Goal: Task Accomplishment & Management: Manage account settings

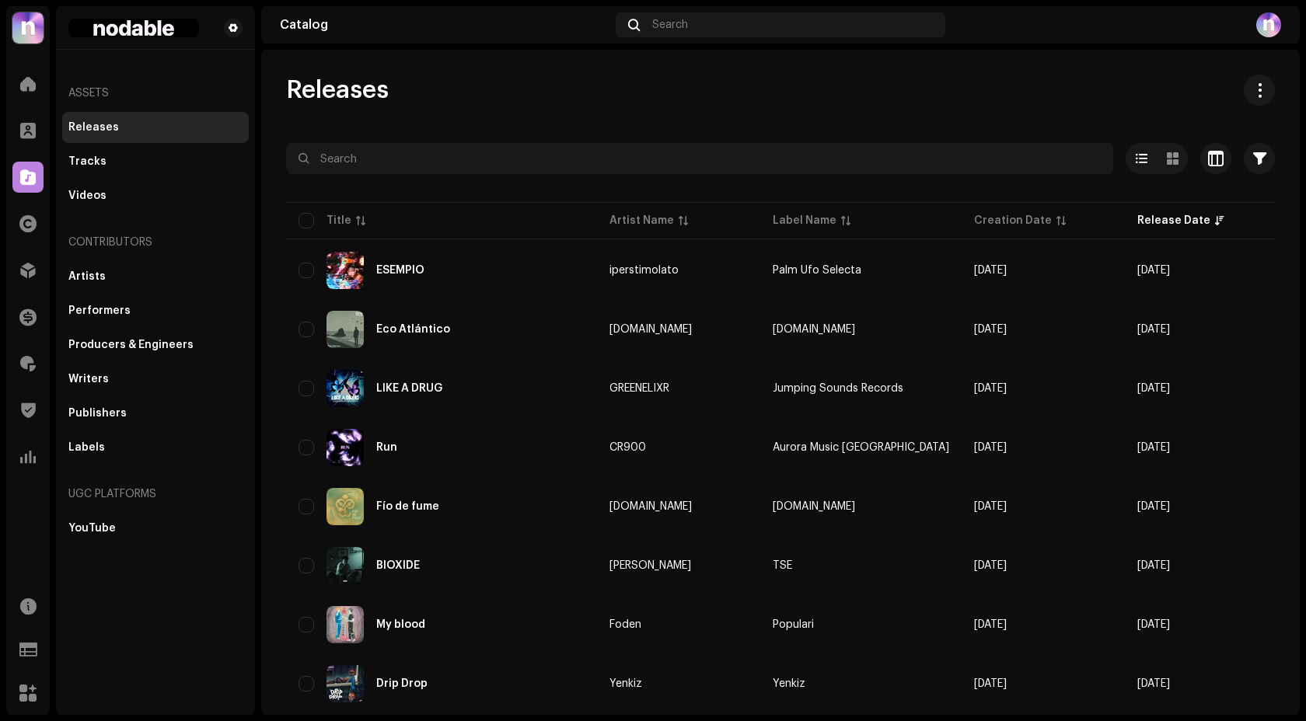
click at [36, 99] on div "Home" at bounding box center [28, 84] width 44 height 44
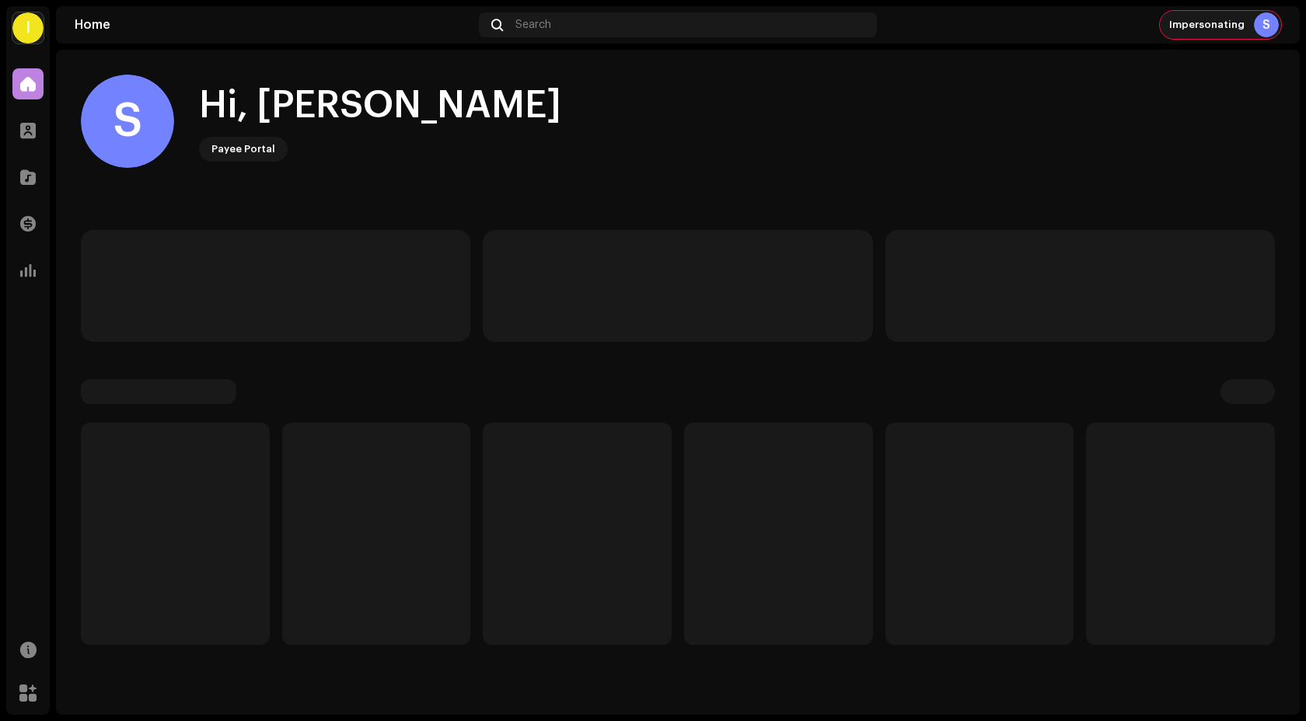
click at [1209, 30] on div "Impersonating S" at bounding box center [1220, 25] width 121 height 28
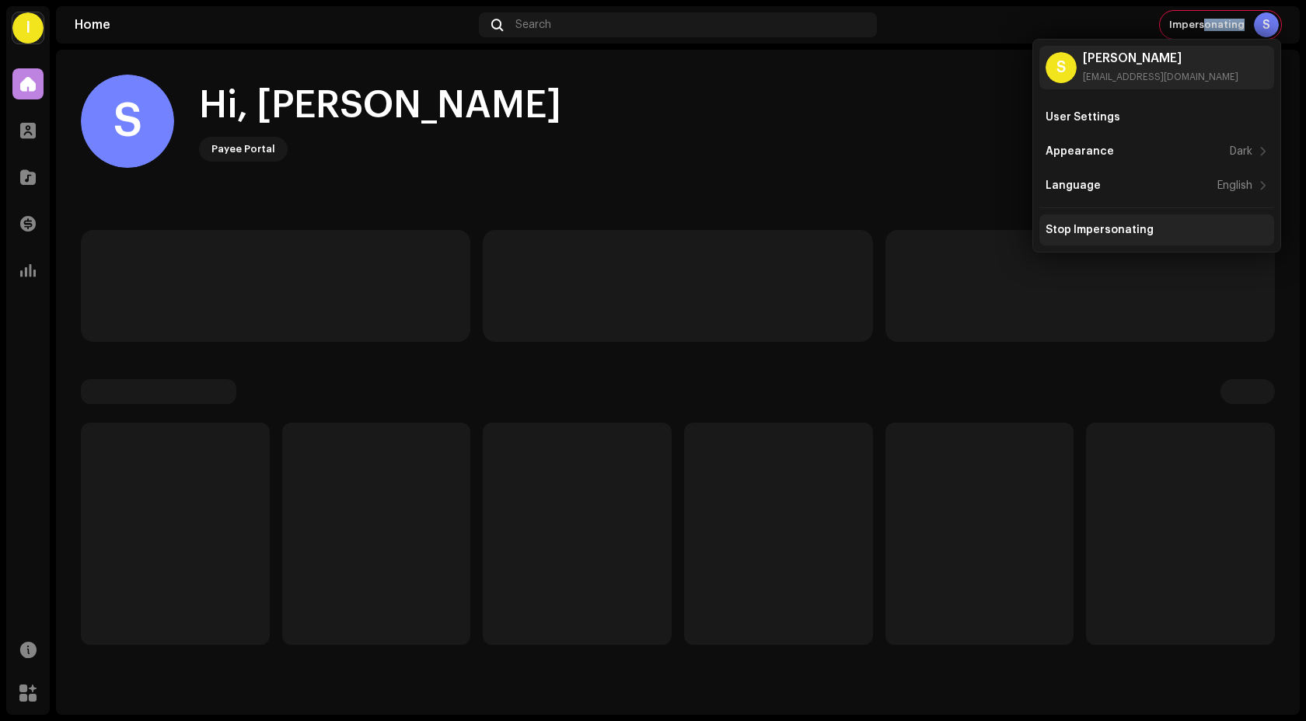
click at [1132, 225] on div "Stop Impersonating" at bounding box center [1099, 230] width 108 height 12
